Goal: Book appointment/travel/reservation

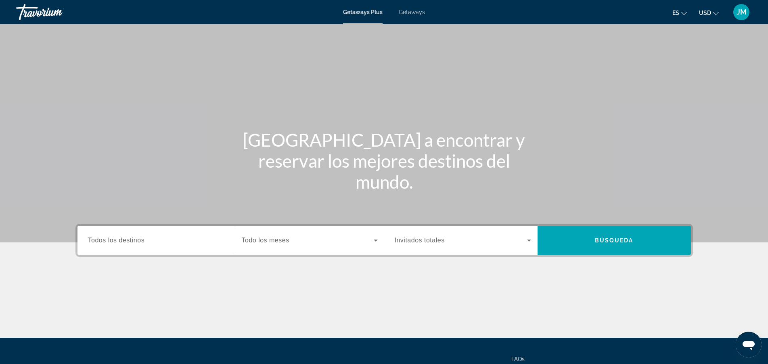
click at [126, 241] on span "Todos los destinos" at bounding box center [116, 240] width 57 height 7
click at [126, 241] on input "Destination Todos los destinos" at bounding box center [156, 241] width 136 height 10
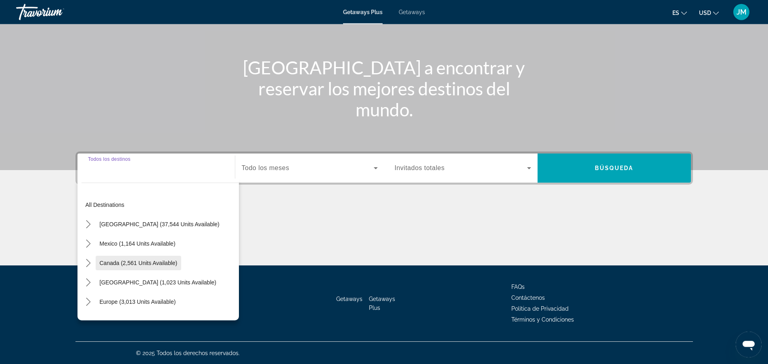
scroll to position [73, 0]
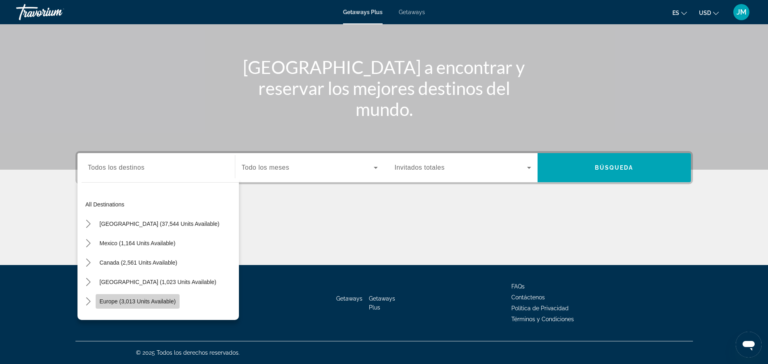
click at [117, 299] on span "Europe (3,013 units available)" at bounding box center [138, 301] width 76 height 6
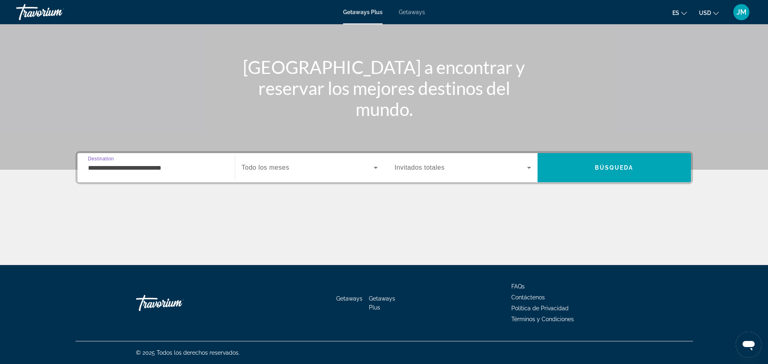
click at [142, 166] on input "**********" at bounding box center [156, 168] width 136 height 10
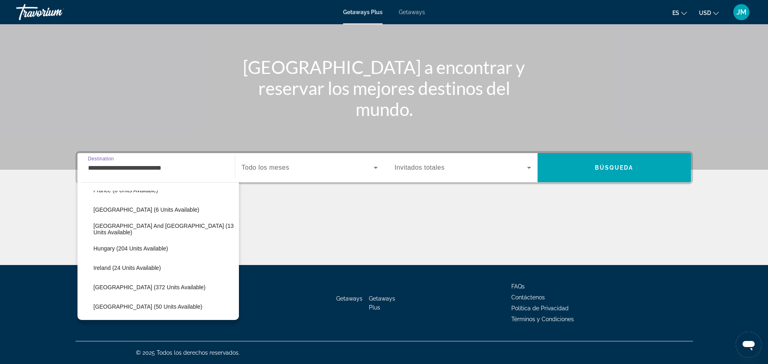
scroll to position [217, 0]
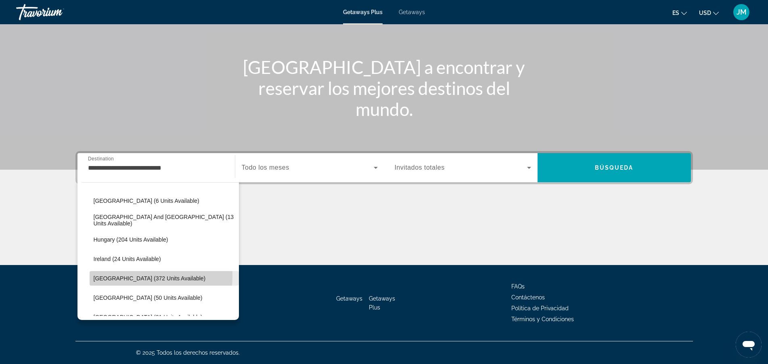
click at [111, 275] on span "[GEOGRAPHIC_DATA] (372 units available)" at bounding box center [150, 278] width 112 height 6
type input "**********"
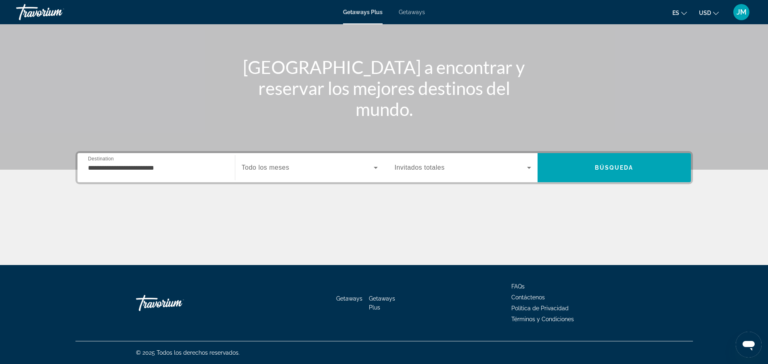
click at [271, 166] on span "Todo los meses" at bounding box center [266, 167] width 48 height 7
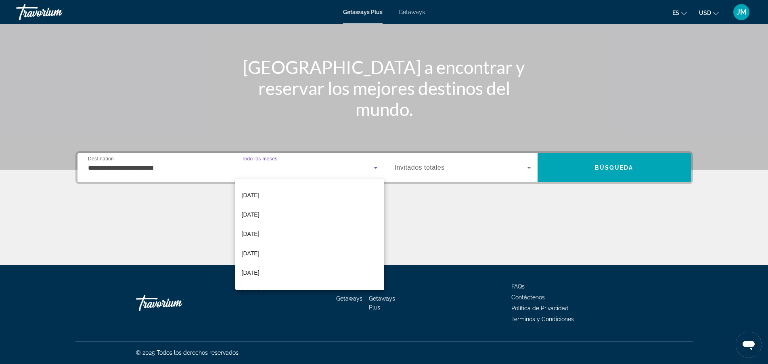
scroll to position [62, 0]
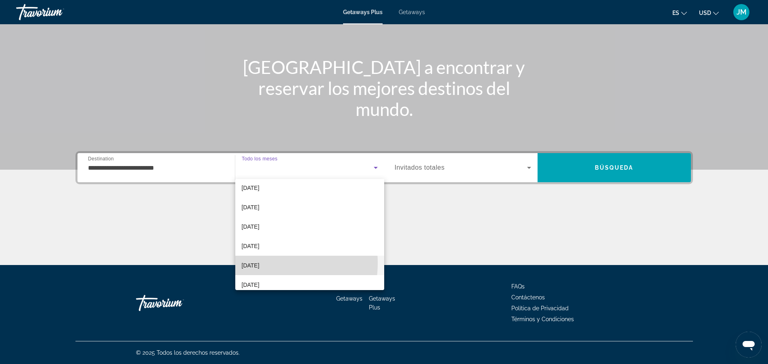
click at [260, 263] on span "[DATE]" at bounding box center [251, 265] width 18 height 10
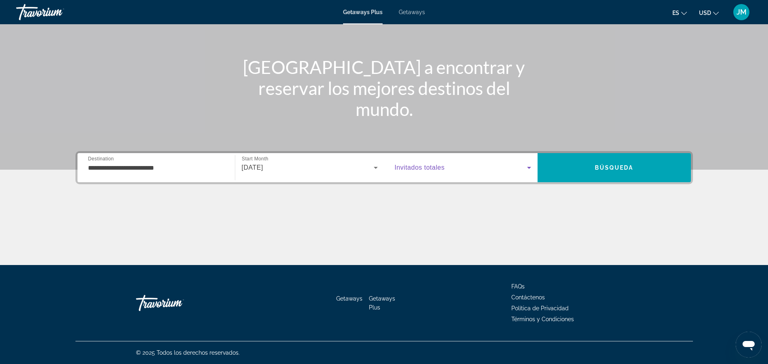
click at [529, 168] on icon "Search widget" at bounding box center [529, 168] width 4 height 2
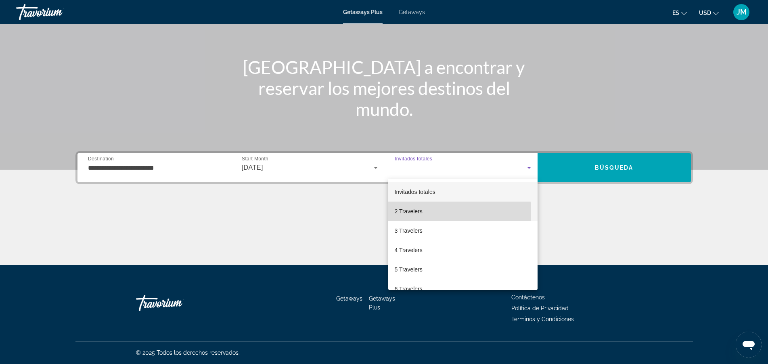
click at [414, 212] on span "2 Travelers" at bounding box center [409, 211] width 28 height 10
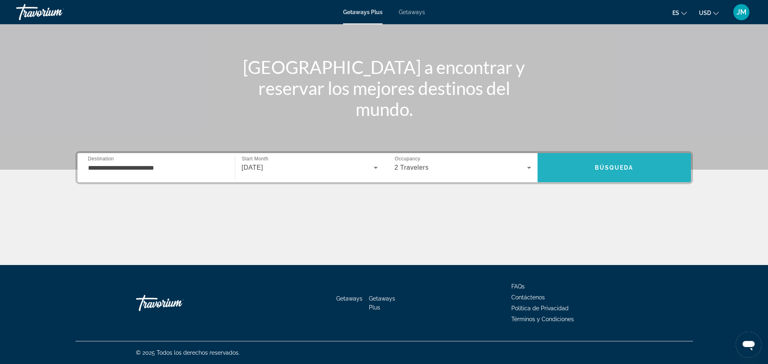
click at [607, 164] on span "Búsqueda" at bounding box center [614, 167] width 39 height 6
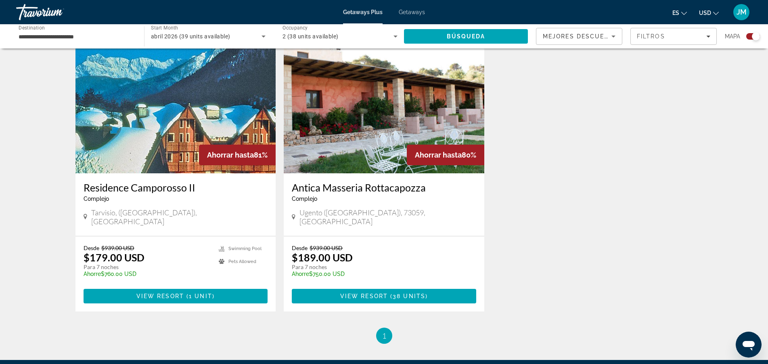
scroll to position [329, 0]
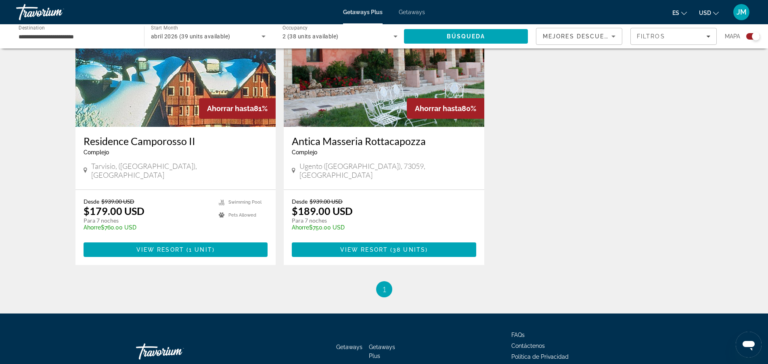
click at [408, 13] on span "Getaways" at bounding box center [412, 12] width 26 height 6
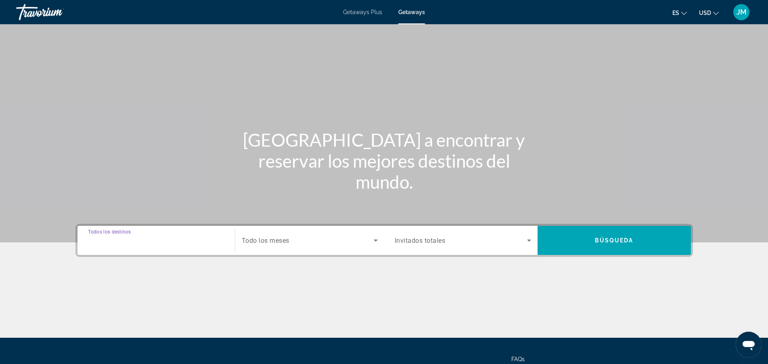
click at [149, 236] on input "Destination Todos los destinos" at bounding box center [156, 241] width 136 height 10
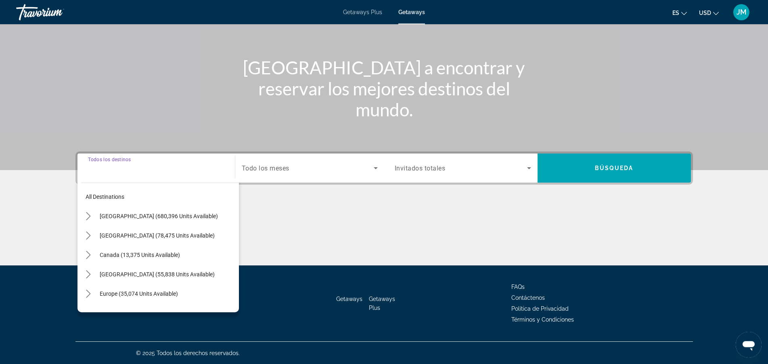
scroll to position [73, 0]
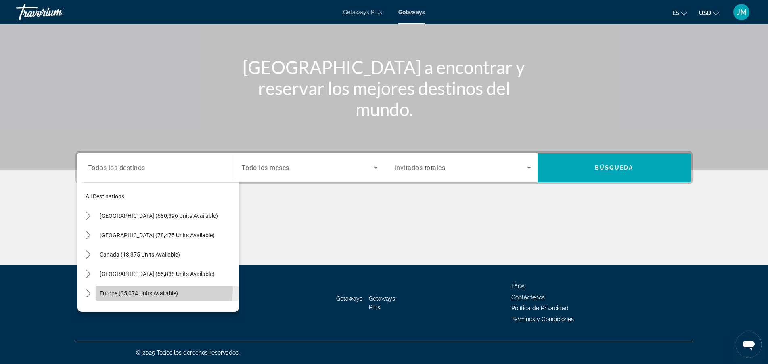
click at [158, 289] on span "Select destination: Europe (35,074 units available)" at bounding box center [167, 292] width 143 height 19
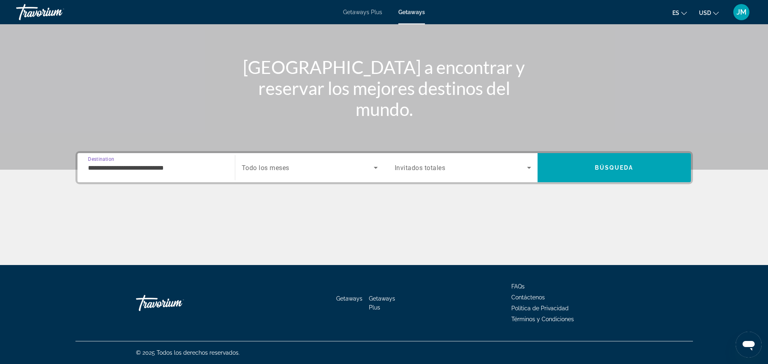
click at [160, 167] on input "**********" at bounding box center [156, 168] width 136 height 10
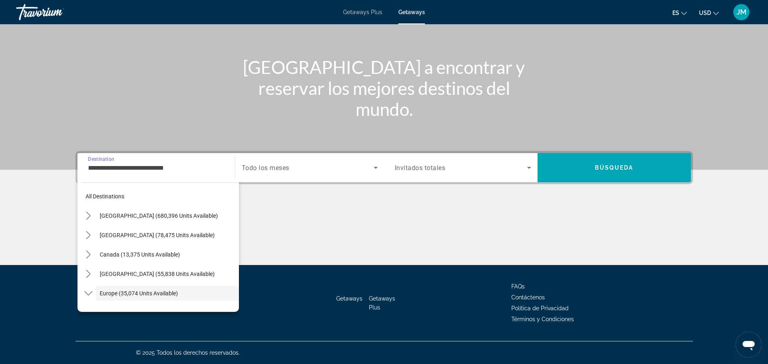
scroll to position [48, 0]
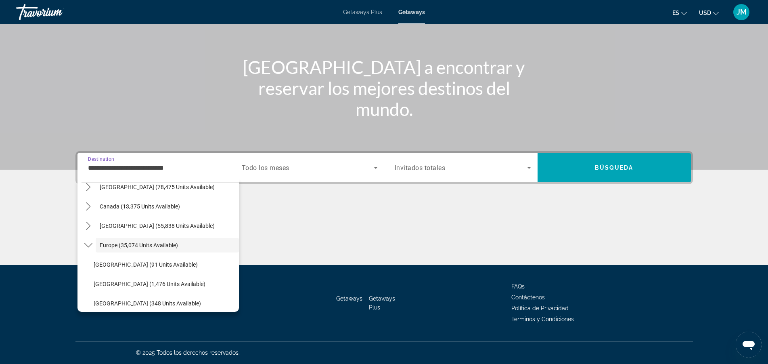
click at [161, 167] on input "**********" at bounding box center [156, 168] width 136 height 10
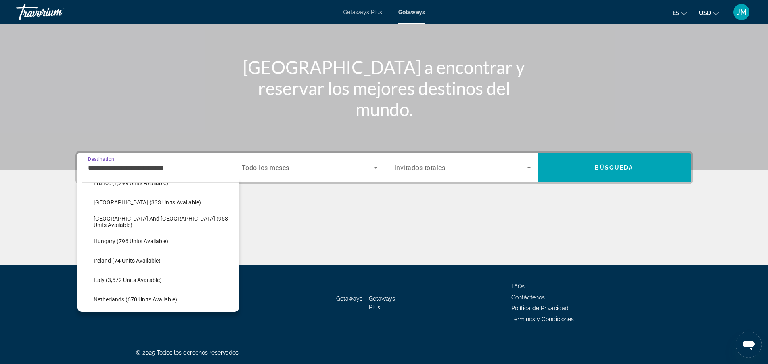
scroll to position [248, 0]
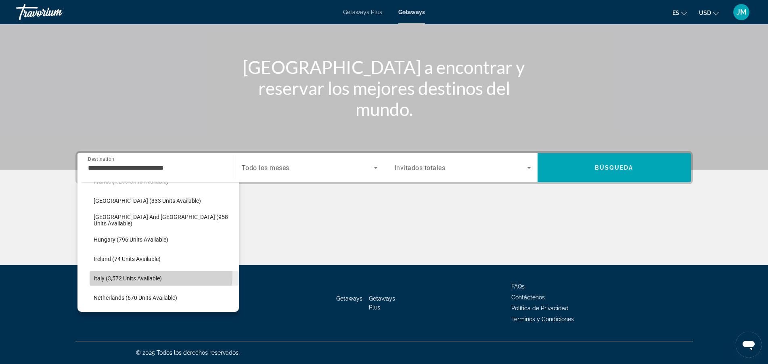
click at [141, 275] on span "Select destination: Italy (3,572 units available)" at bounding box center [164, 278] width 149 height 19
type input "**********"
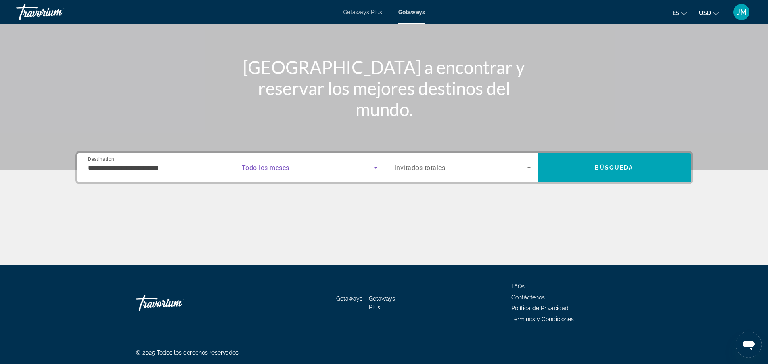
click at [375, 170] on icon "Search widget" at bounding box center [376, 168] width 10 height 10
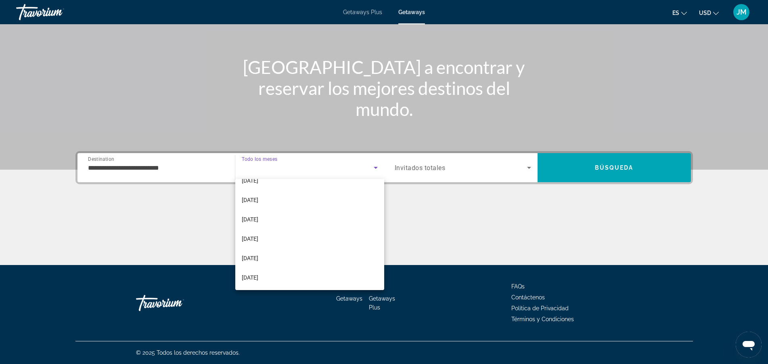
scroll to position [53, 0]
click at [243, 272] on span "[DATE]" at bounding box center [250, 274] width 17 height 10
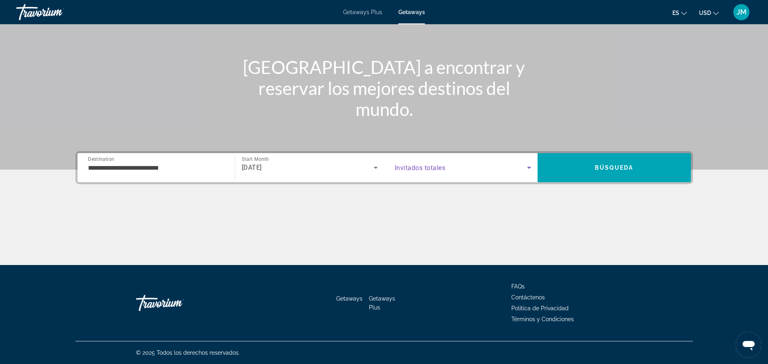
click at [528, 166] on icon "Search widget" at bounding box center [530, 168] width 10 height 10
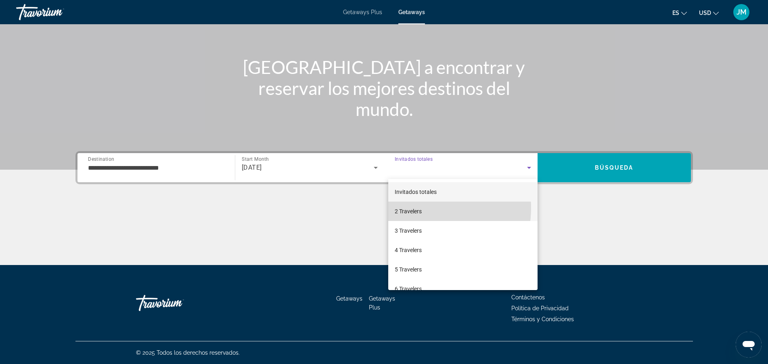
click at [422, 208] on span "2 Travelers" at bounding box center [408, 211] width 27 height 10
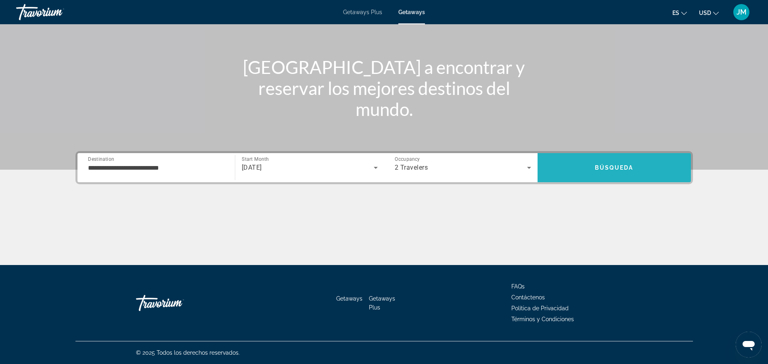
click at [638, 168] on span "Search" at bounding box center [614, 167] width 153 height 19
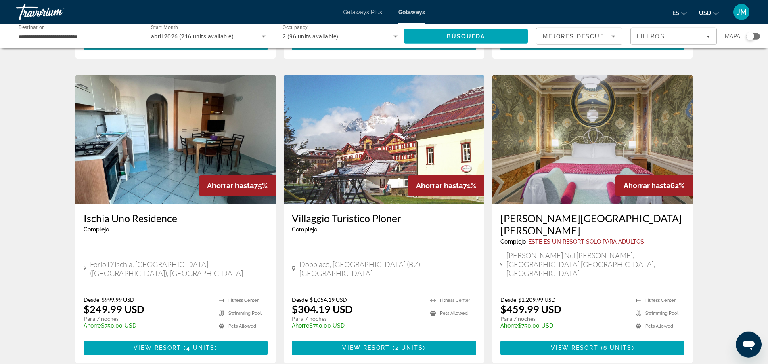
scroll to position [906, 0]
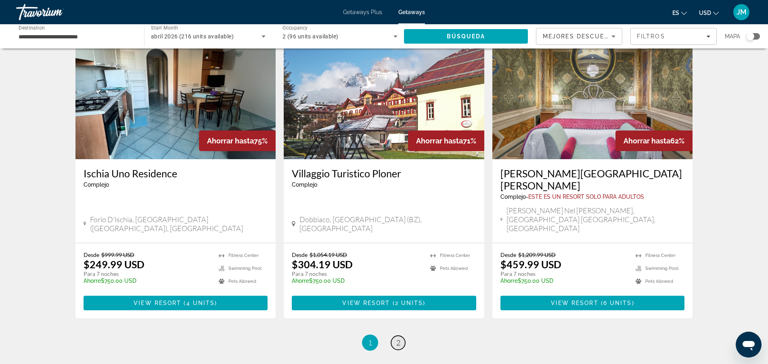
click at [395, 336] on link "page 2" at bounding box center [398, 343] width 14 height 14
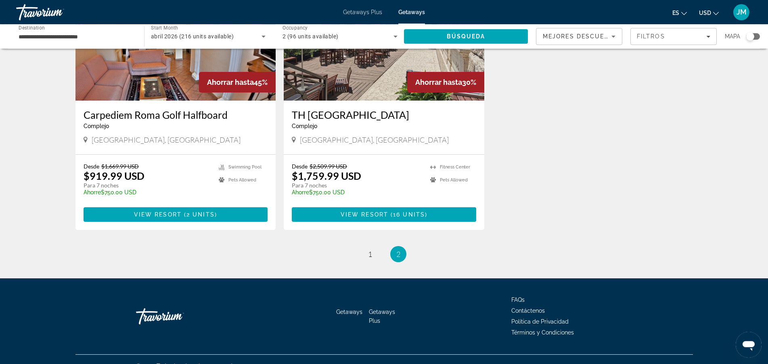
scroll to position [393, 0]
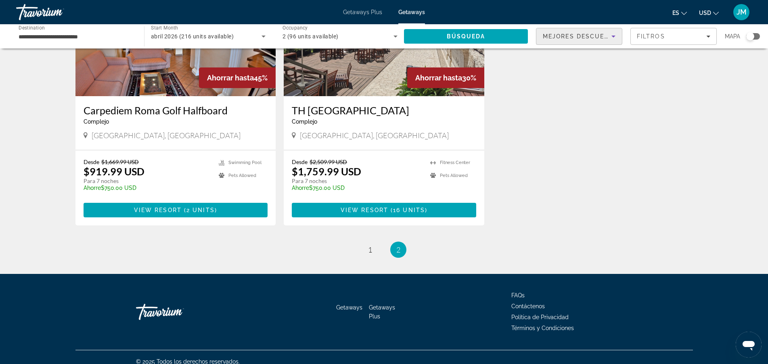
click at [611, 38] on icon "Sort by" at bounding box center [614, 36] width 10 height 10
click at [643, 99] on div at bounding box center [384, 182] width 768 height 364
click at [707, 36] on icon "Filters" at bounding box center [709, 36] width 4 height 4
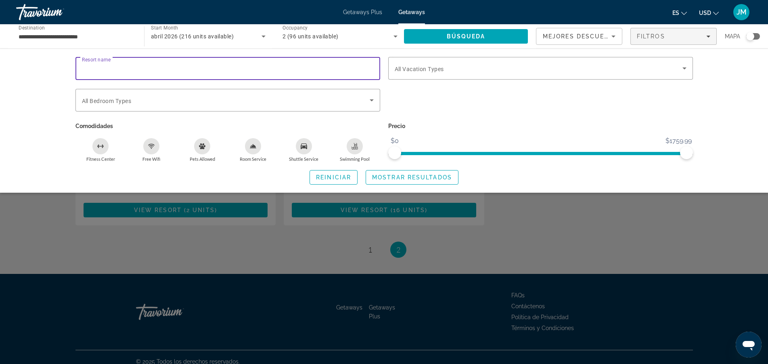
click at [137, 68] on input "Resort name" at bounding box center [228, 69] width 292 height 10
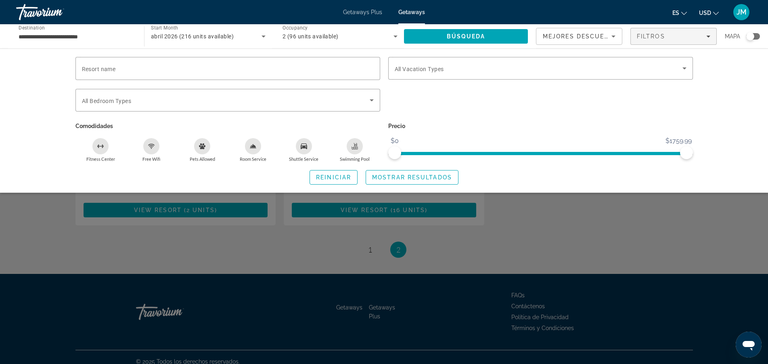
click at [26, 68] on div "Resort name Vacation Types All Vacation Types Bedroom Types All Bedroom Types C…" at bounding box center [384, 120] width 768 height 144
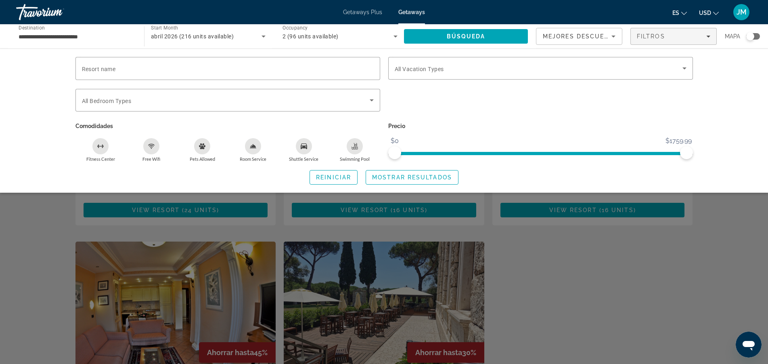
scroll to position [64, 0]
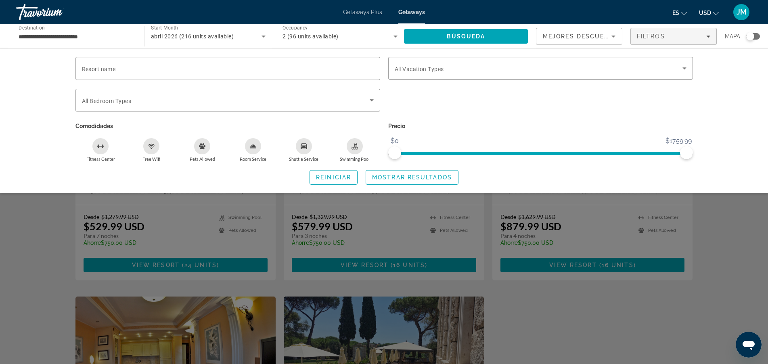
click at [29, 233] on div "Search widget" at bounding box center [384, 242] width 768 height 243
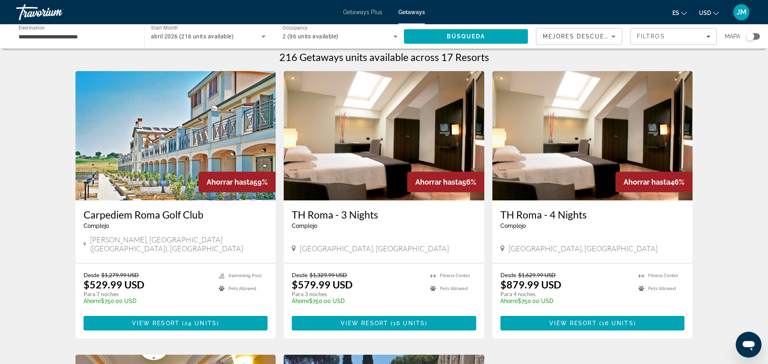
scroll to position [0, 0]
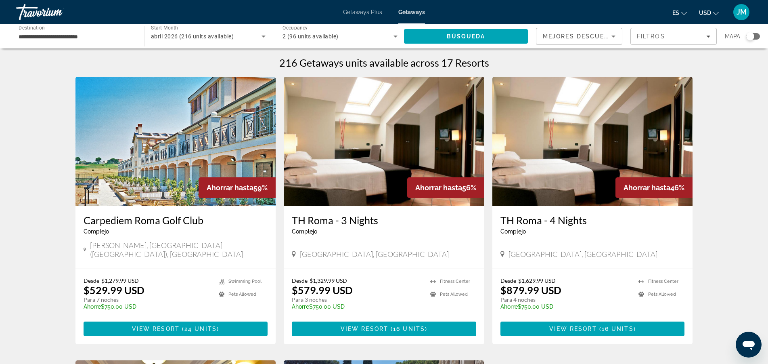
click at [502, 61] on div "216 Getaways units available across 17 Resorts" at bounding box center [385, 63] width 618 height 12
click at [314, 220] on h3 "TH Roma - 3 Nights" at bounding box center [384, 220] width 185 height 12
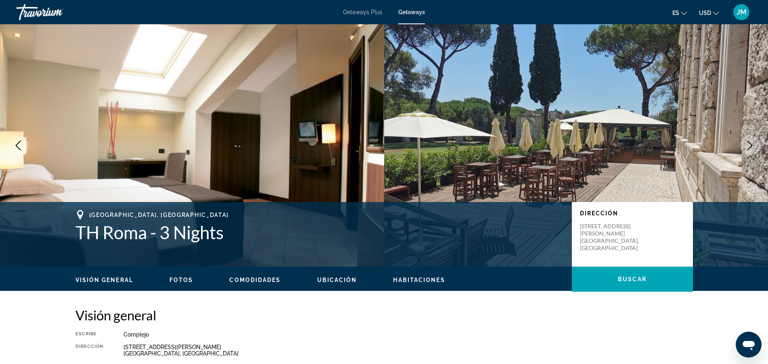
click at [335, 277] on span "Ubicación" at bounding box center [337, 280] width 40 height 6
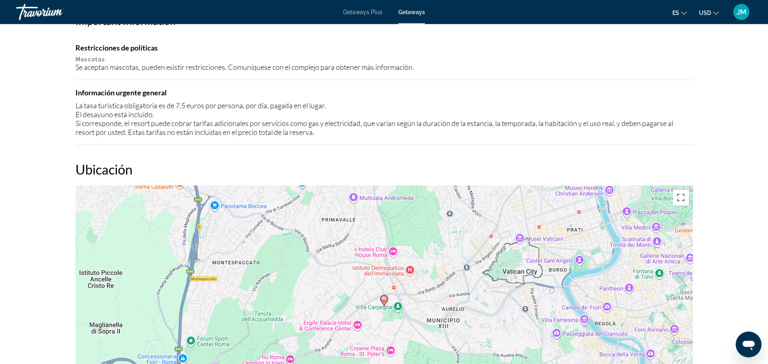
scroll to position [715, 0]
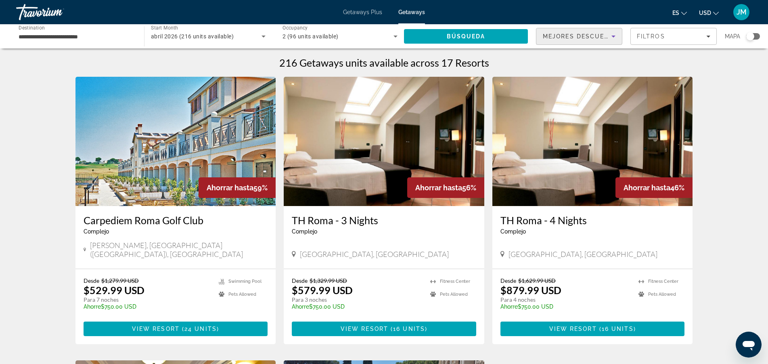
click at [613, 37] on icon "Sort by" at bounding box center [614, 37] width 4 height 2
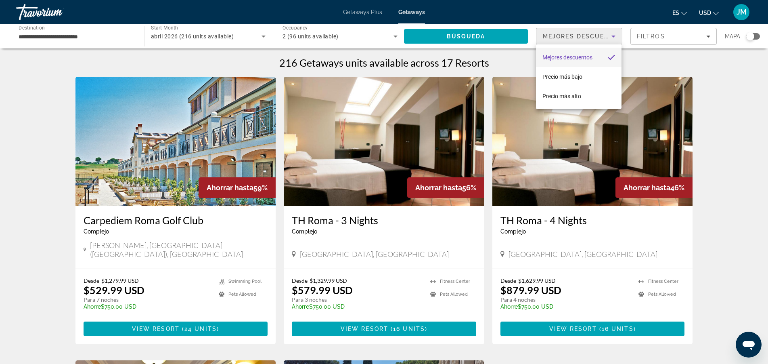
click at [677, 51] on div at bounding box center [384, 182] width 768 height 364
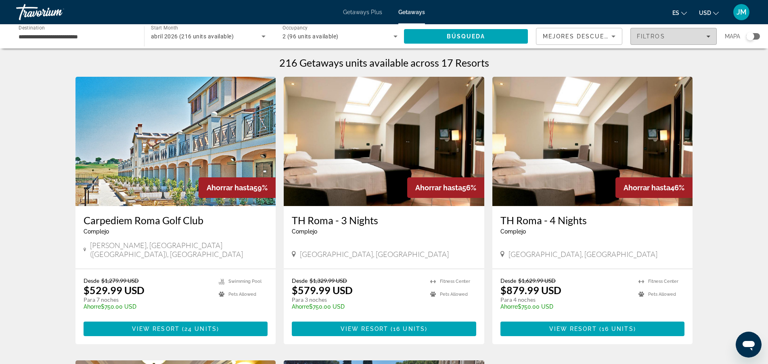
click at [709, 38] on icon "Filters" at bounding box center [709, 36] width 4 height 4
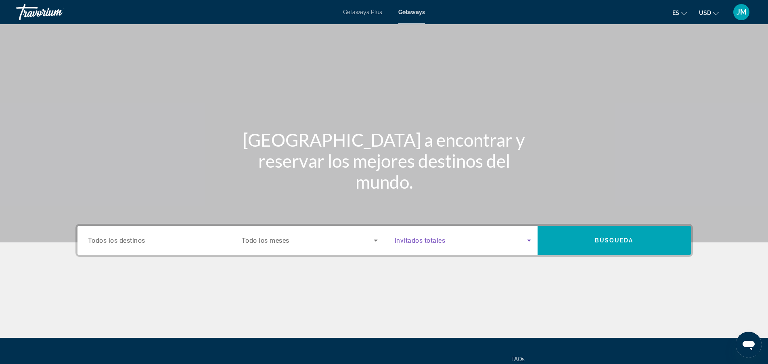
click at [531, 240] on icon "Search widget" at bounding box center [530, 240] width 10 height 10
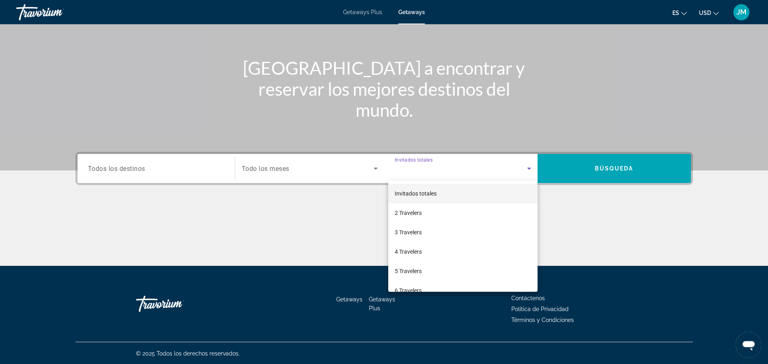
scroll to position [73, 0]
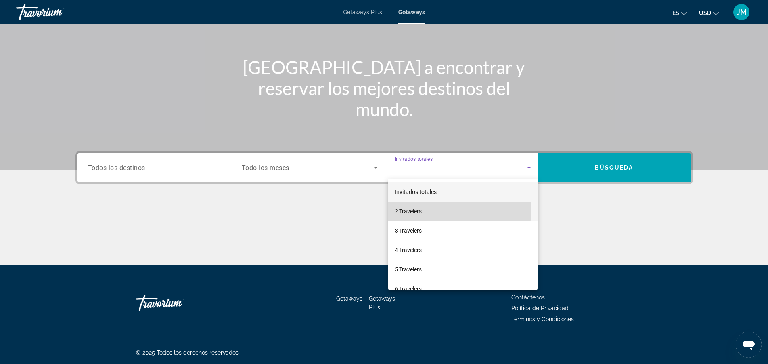
click at [408, 210] on span "2 Travelers" at bounding box center [408, 211] width 27 height 10
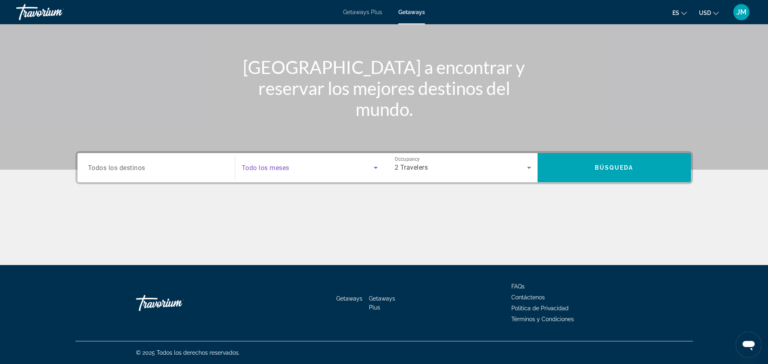
click at [374, 166] on icon "Search widget" at bounding box center [376, 168] width 10 height 10
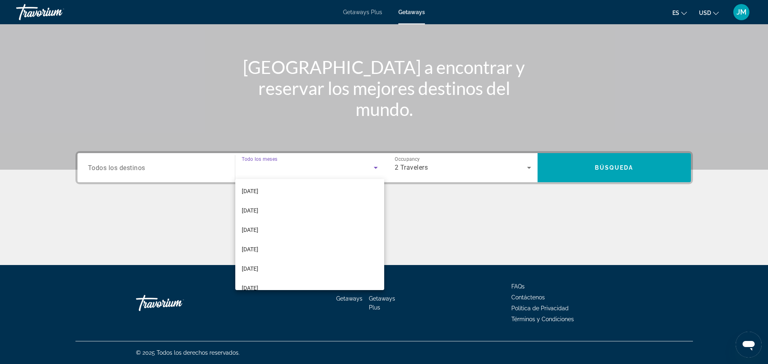
scroll to position [62, 0]
click at [248, 263] on span "[DATE]" at bounding box center [250, 265] width 17 height 10
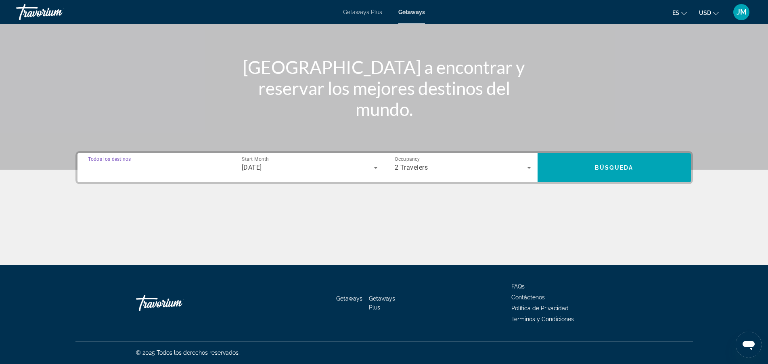
click at [112, 172] on input "Destination Todos los destinos" at bounding box center [156, 168] width 136 height 10
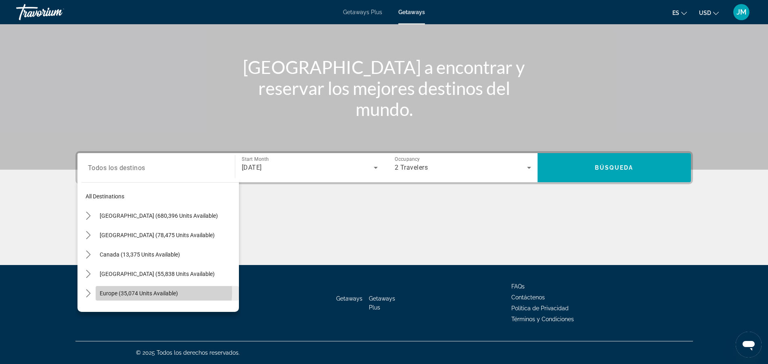
click at [138, 292] on span "Europe (35,074 units available)" at bounding box center [139, 293] width 78 height 6
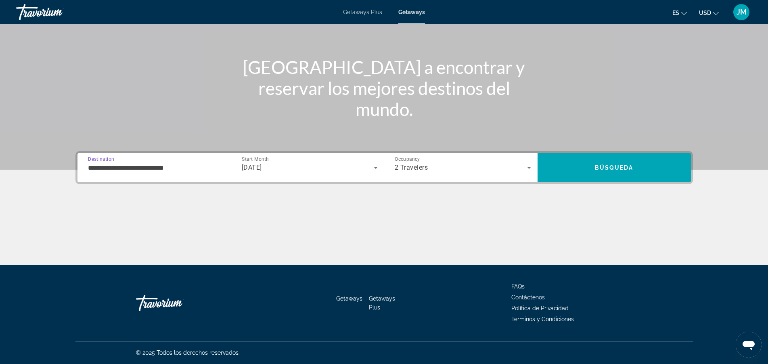
click at [143, 168] on input "**********" at bounding box center [156, 168] width 136 height 10
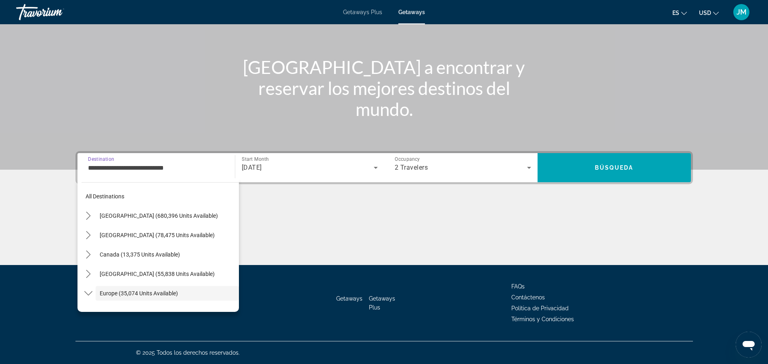
scroll to position [48, 0]
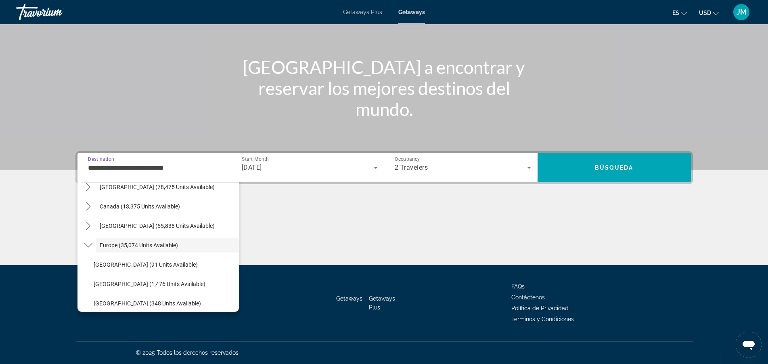
click at [143, 168] on input "**********" at bounding box center [156, 168] width 136 height 10
click at [150, 244] on span "Europe (35,074 units available)" at bounding box center [139, 245] width 78 height 6
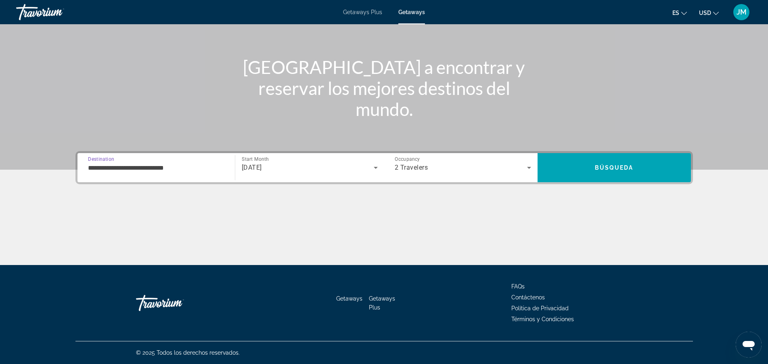
click at [158, 171] on input "**********" at bounding box center [156, 168] width 136 height 10
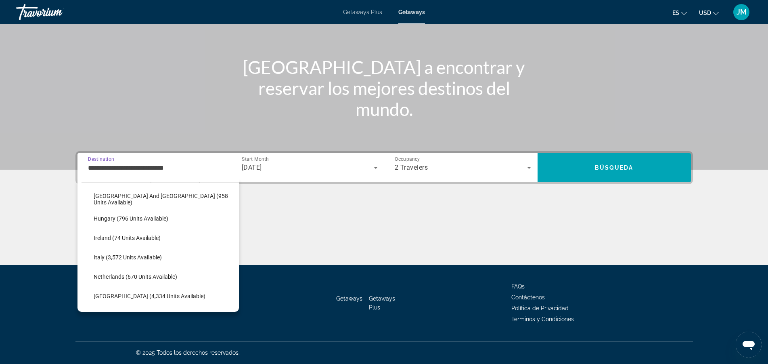
scroll to position [294, 0]
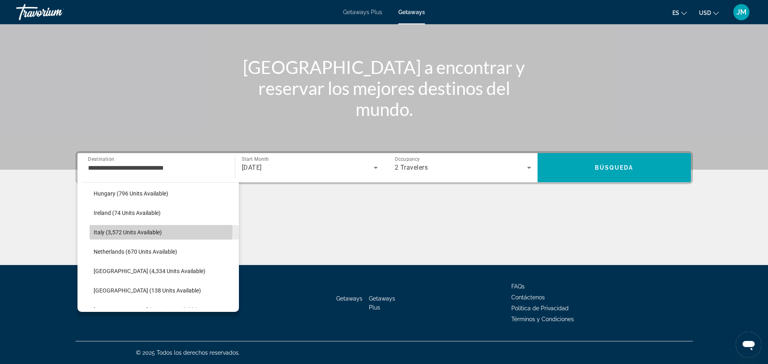
click at [130, 230] on span "Italy (3,572 units available)" at bounding box center [128, 232] width 68 height 6
type input "**********"
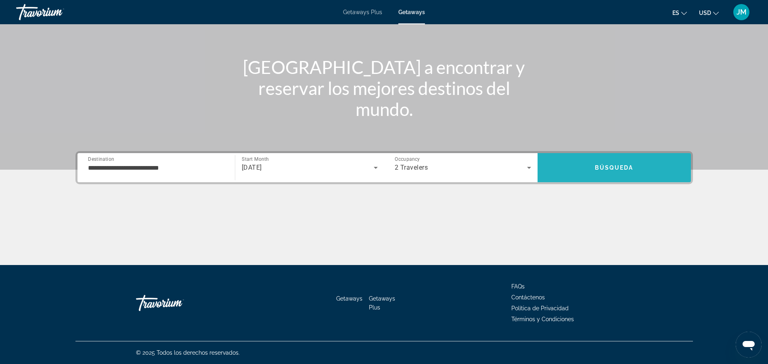
click at [620, 163] on span "Search" at bounding box center [614, 167] width 153 height 19
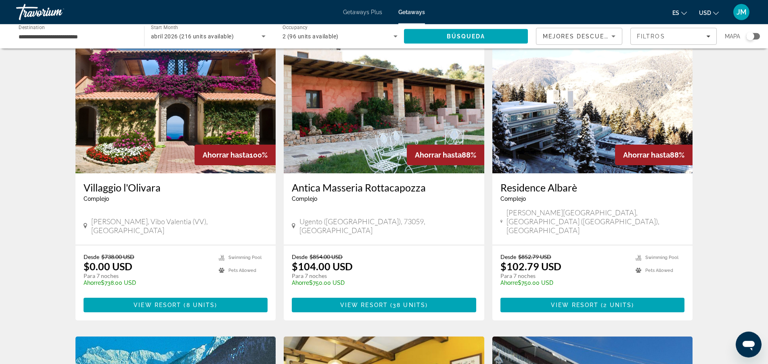
scroll to position [55, 0]
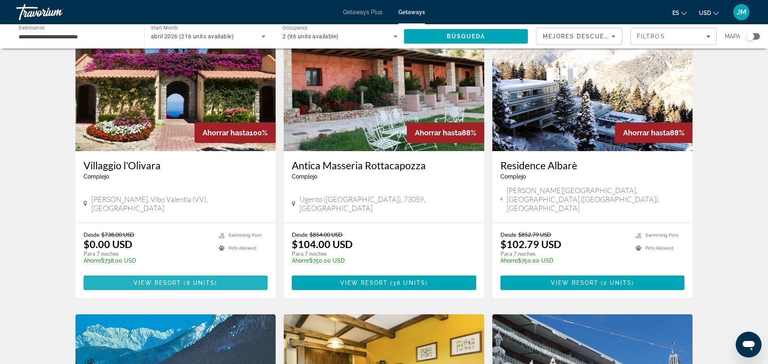
click at [212, 273] on span "Main content" at bounding box center [176, 282] width 185 height 19
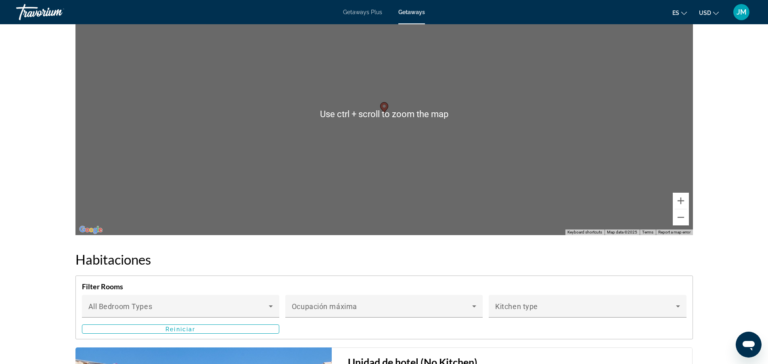
scroll to position [1277, 0]
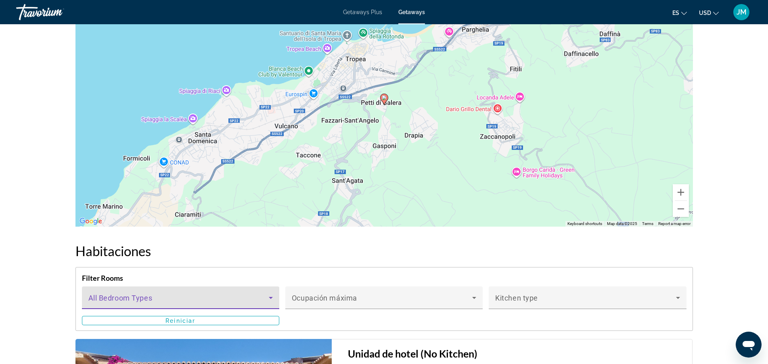
click at [269, 293] on icon "Main content" at bounding box center [271, 298] width 10 height 10
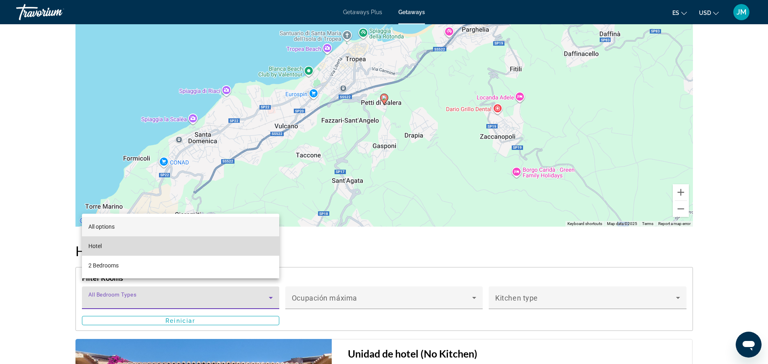
click at [100, 244] on span "Hotel" at bounding box center [94, 246] width 13 height 10
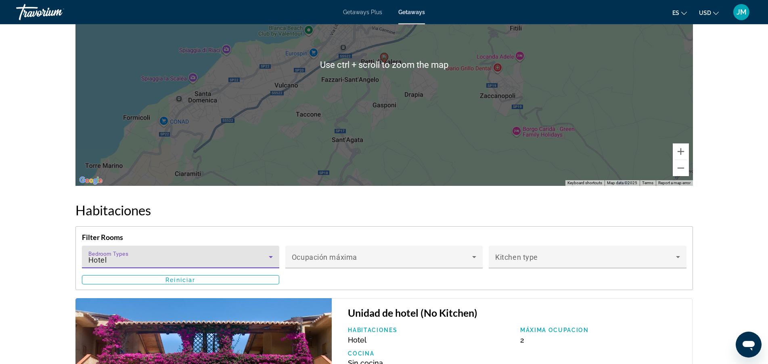
scroll to position [1326, 0]
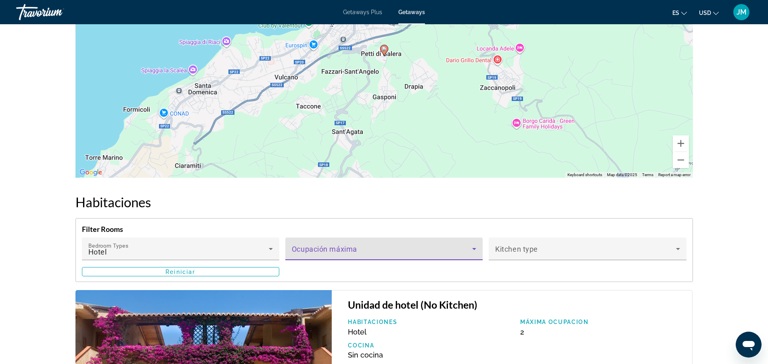
click at [474, 244] on icon "Main content" at bounding box center [475, 249] width 10 height 10
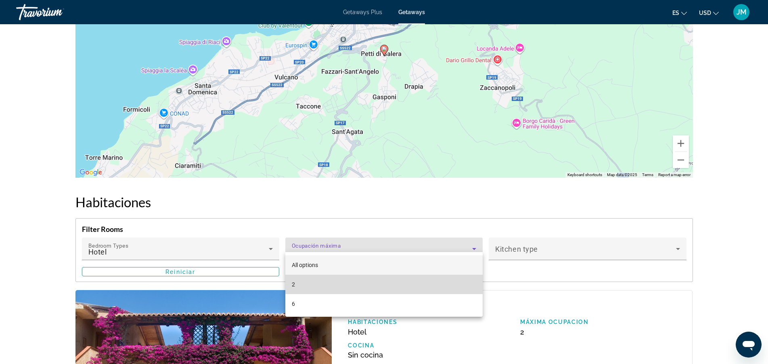
click at [293, 284] on span "2" at bounding box center [293, 284] width 3 height 10
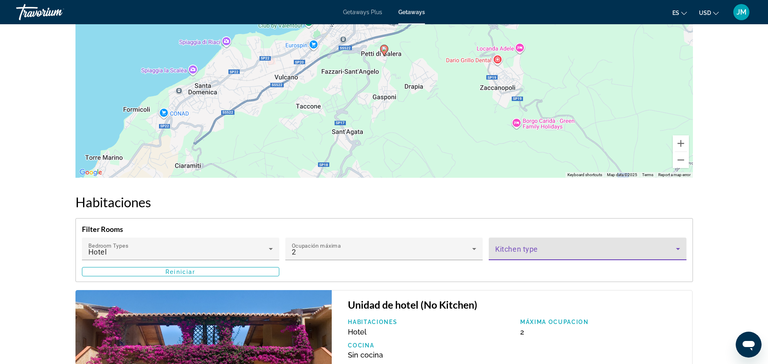
click at [676, 244] on icon "Main content" at bounding box center [679, 249] width 10 height 10
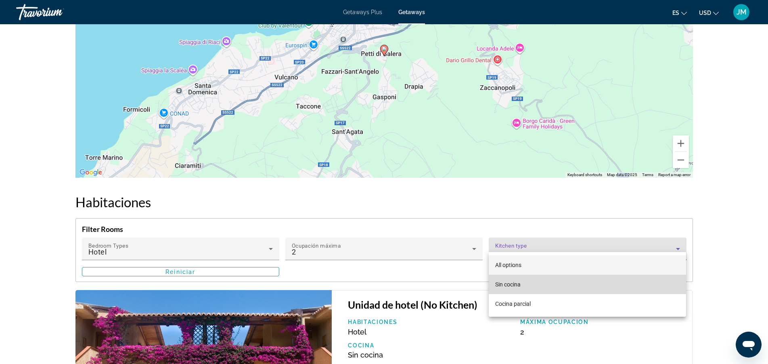
click at [514, 284] on span "Sin cocina" at bounding box center [507, 284] width 25 height 6
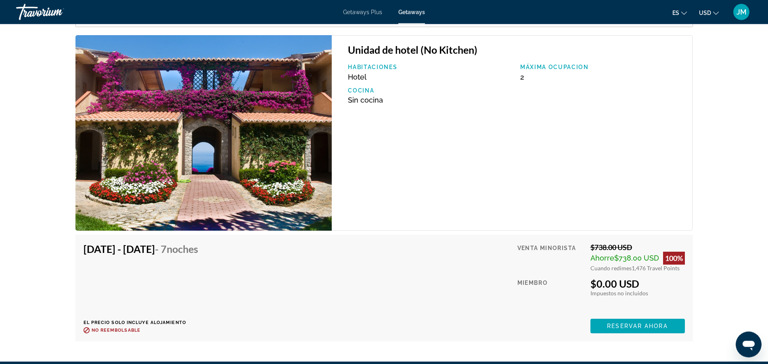
scroll to position [1586, 0]
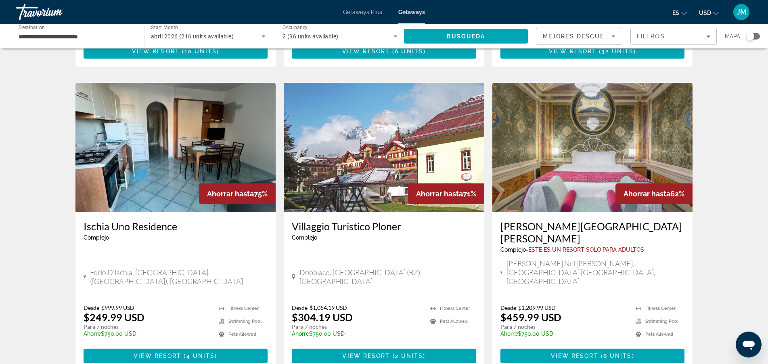
scroll to position [920, 0]
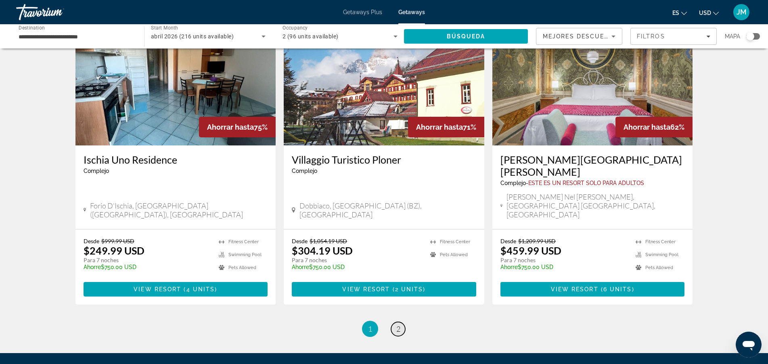
click at [399, 324] on span "2" at bounding box center [399, 328] width 4 height 9
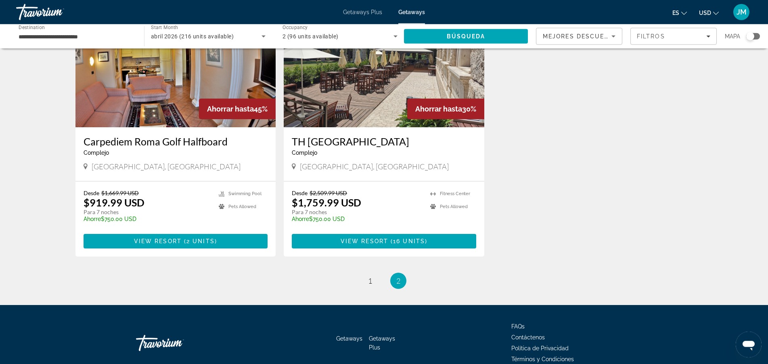
scroll to position [371, 0]
